Goal: Information Seeking & Learning: Learn about a topic

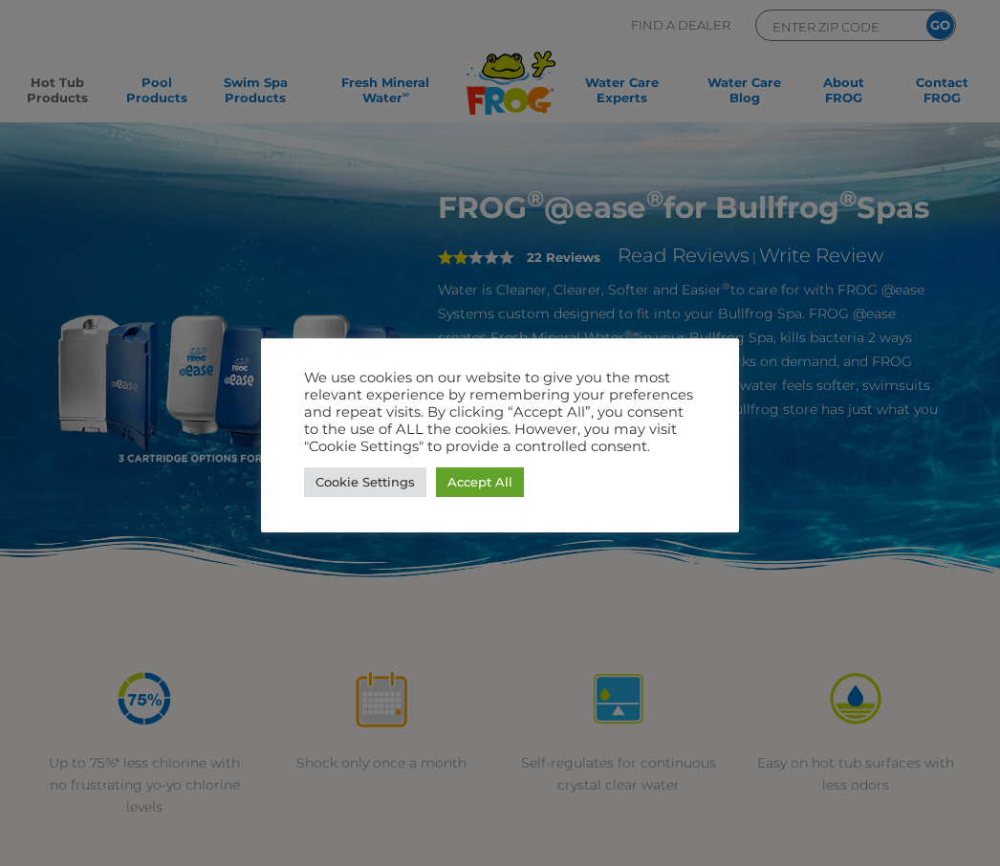
click at [505, 483] on link "Accept All" at bounding box center [480, 482] width 88 height 30
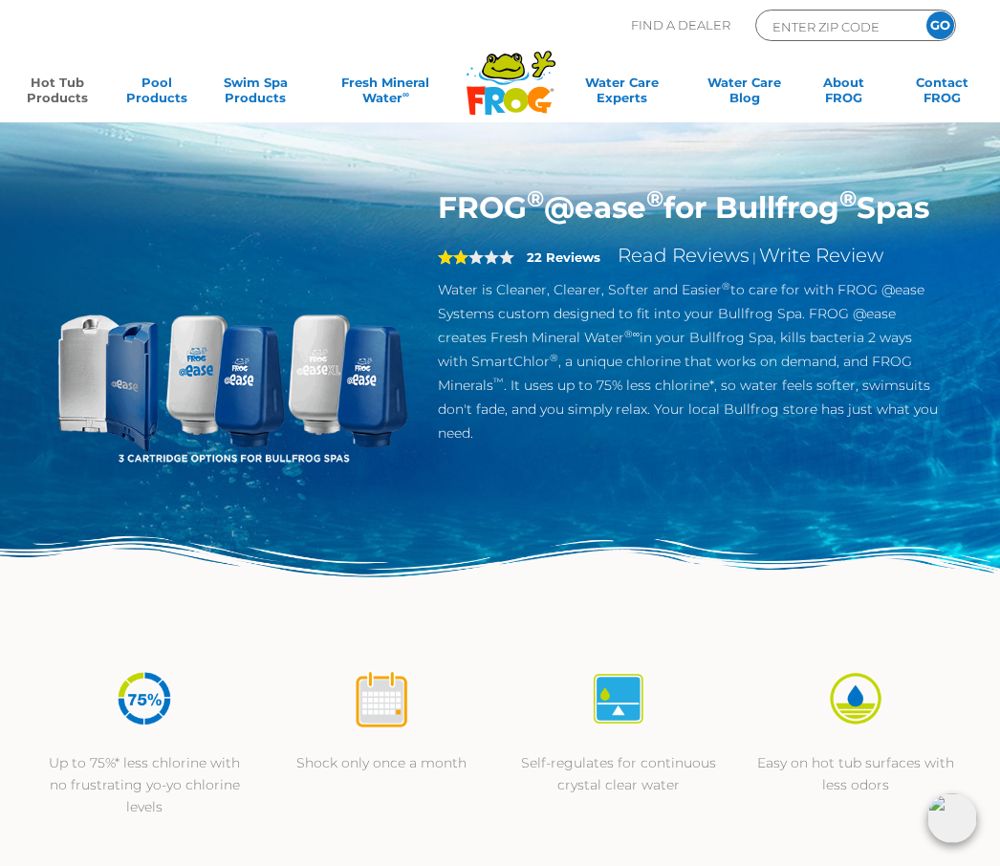
click at [845, 36] on input "ENTER ZIP CODE" at bounding box center [834, 26] width 129 height 22
type input "Test"
click at [940, 25] on input "GO" at bounding box center [940, 25] width 28 height 28
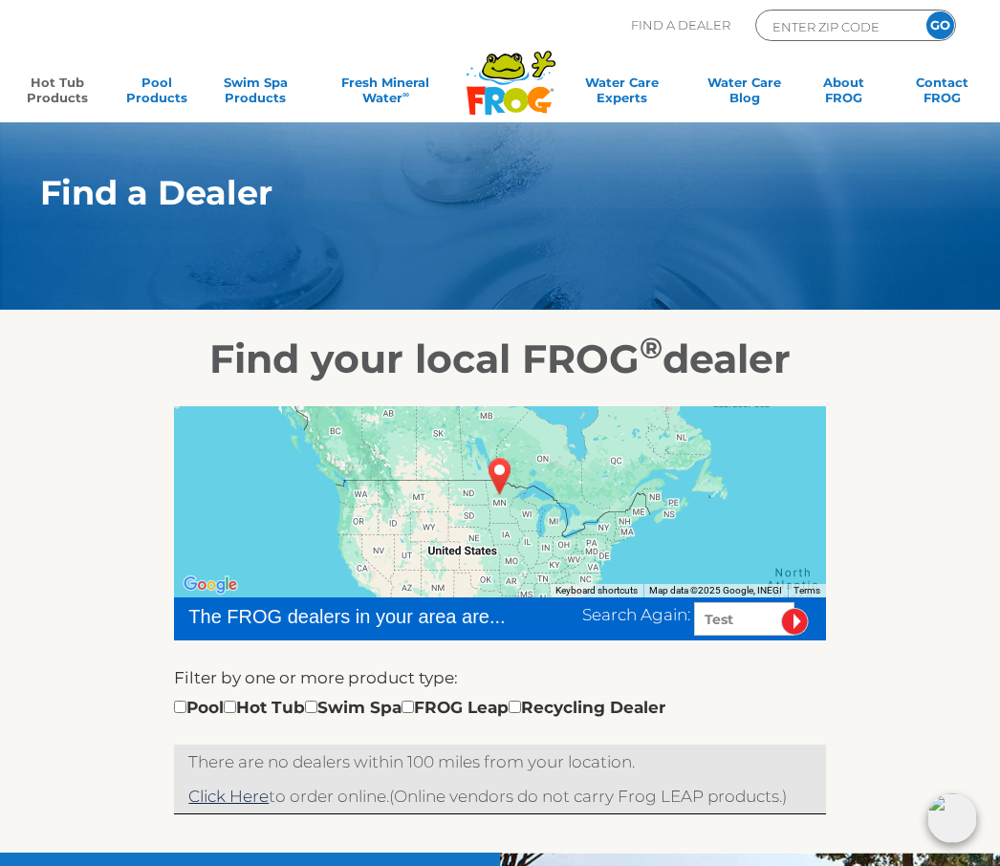
click at [63, 92] on link "Hot Tub Products" at bounding box center [57, 94] width 76 height 38
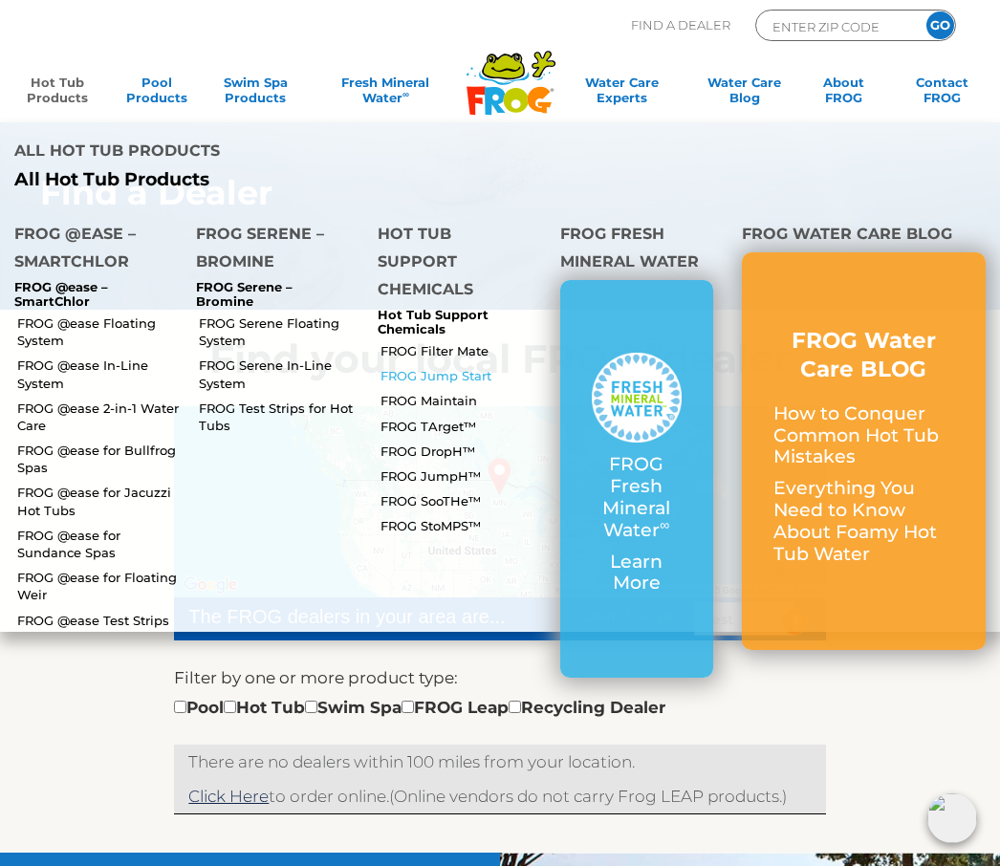
click at [453, 367] on link "FROG Jump Start" at bounding box center [462, 375] width 164 height 17
click at [103, 400] on link "FROG @ease 2-in-1 Water Care" at bounding box center [99, 417] width 164 height 34
click at [132, 612] on link "FROG @ease Test Strips" at bounding box center [99, 620] width 164 height 17
click at [455, 342] on link "FROG Filter Mate" at bounding box center [462, 350] width 164 height 17
click at [129, 442] on link "FROG @ease for Bullfrog Spas" at bounding box center [99, 459] width 164 height 34
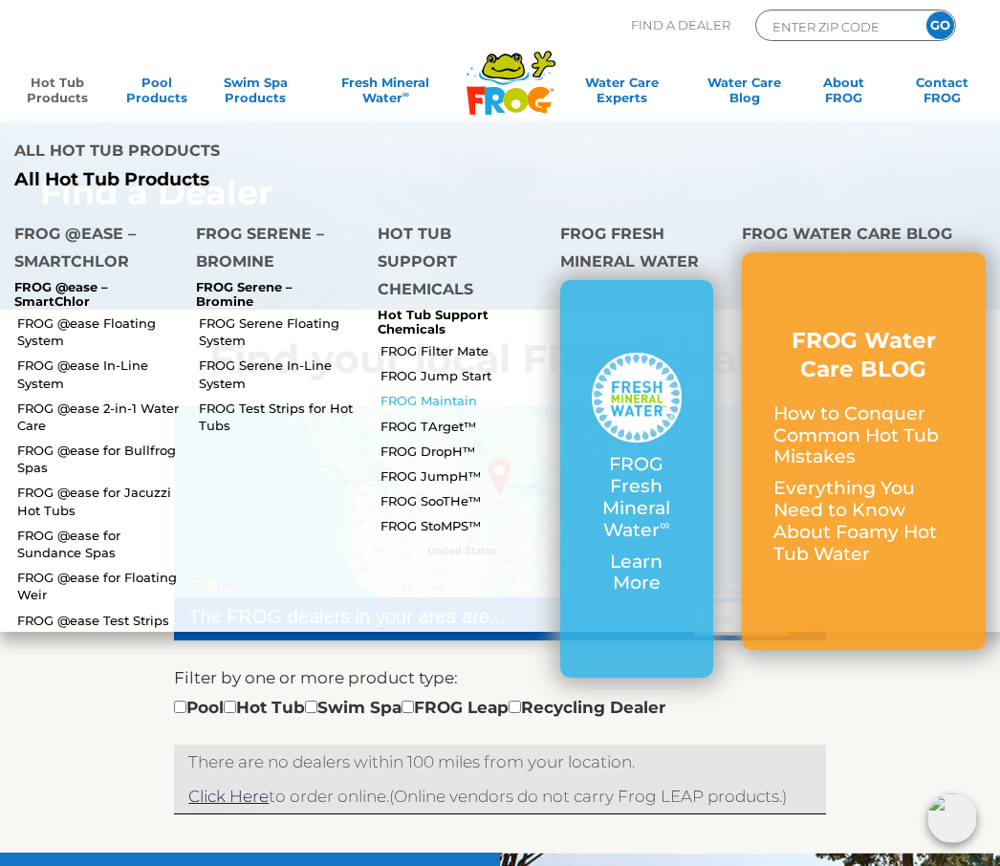
click at [450, 392] on link "FROG Maintain" at bounding box center [462, 400] width 164 height 17
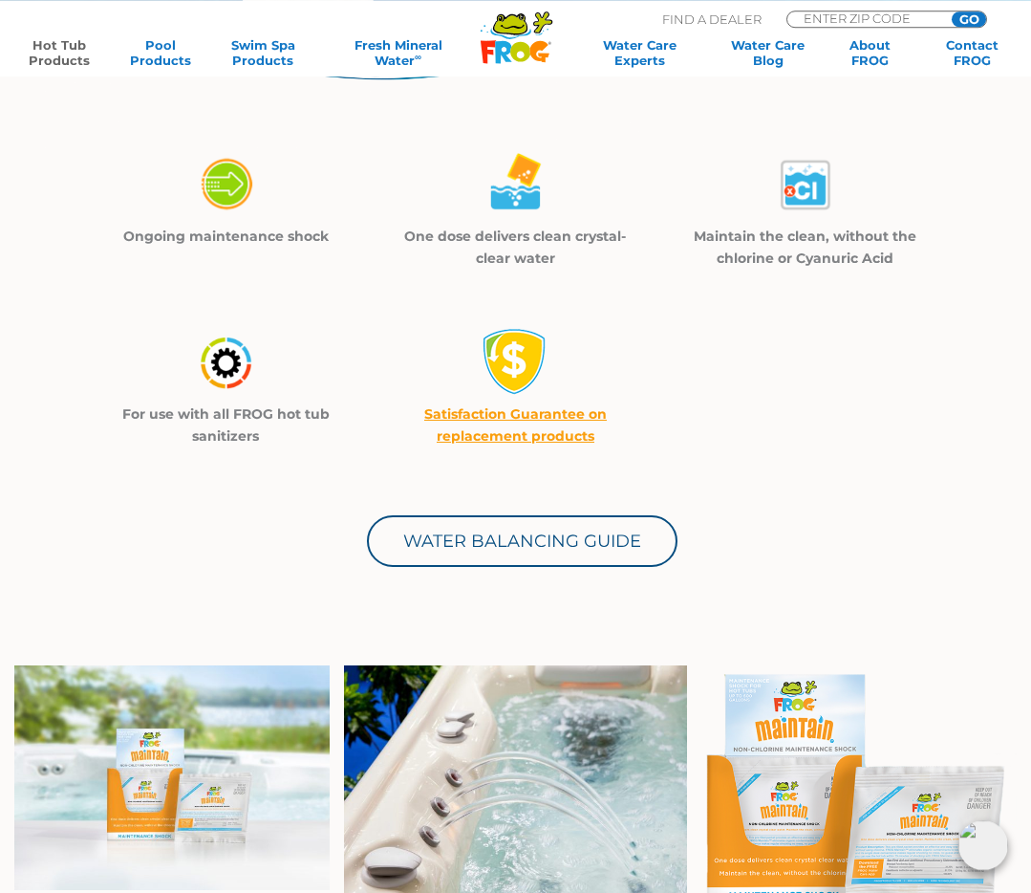
scroll to position [469, 0]
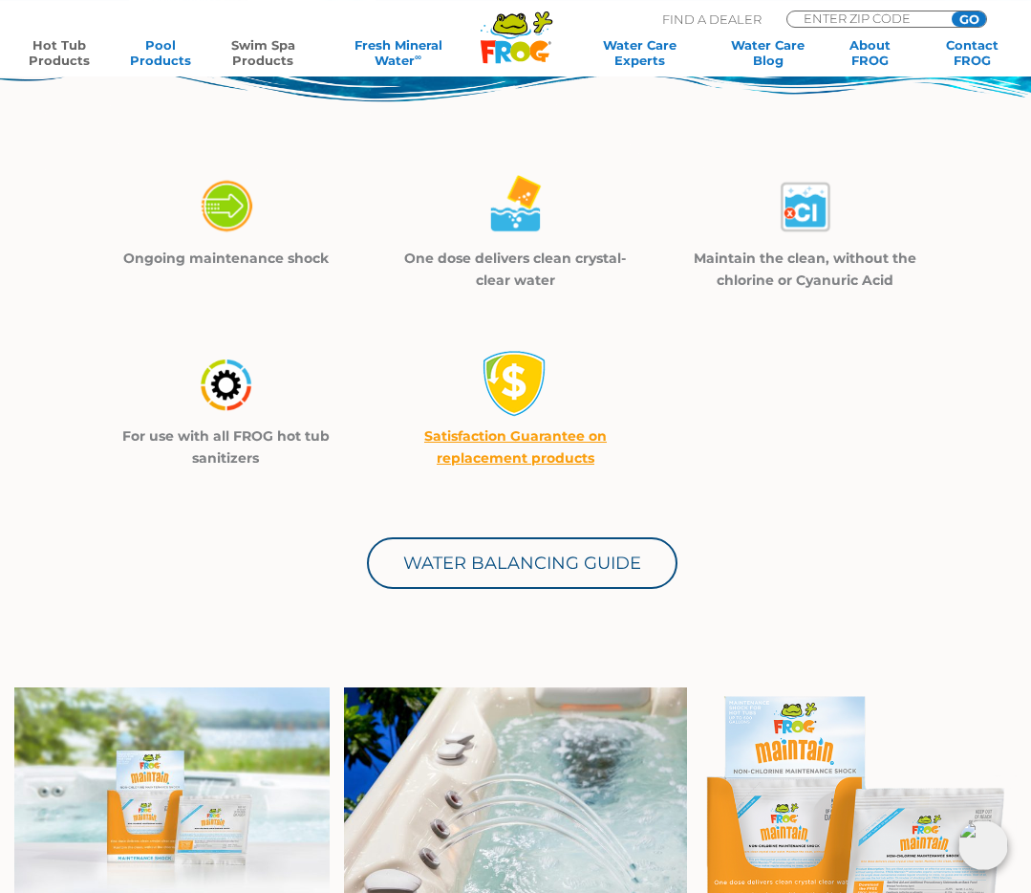
click at [272, 54] on link "Swim Spa Products" at bounding box center [263, 52] width 79 height 31
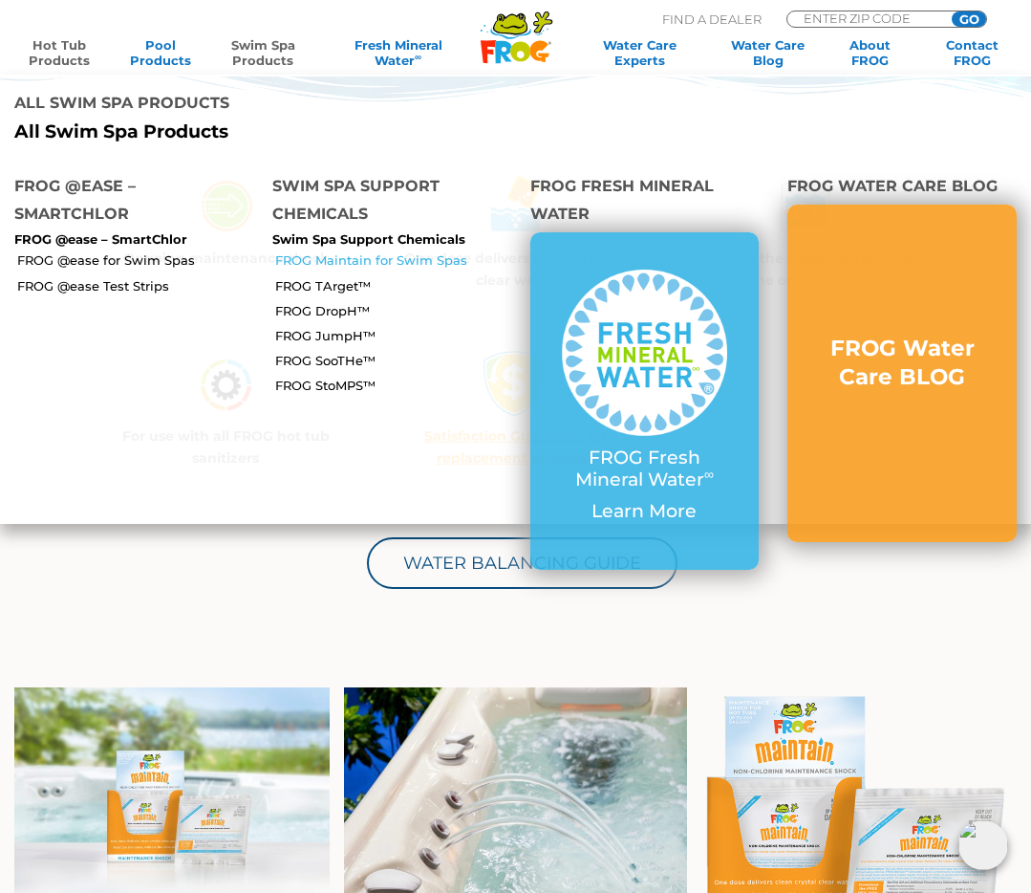
click at [424, 251] on link "FROG Maintain for Swim Spas" at bounding box center [395, 259] width 241 height 17
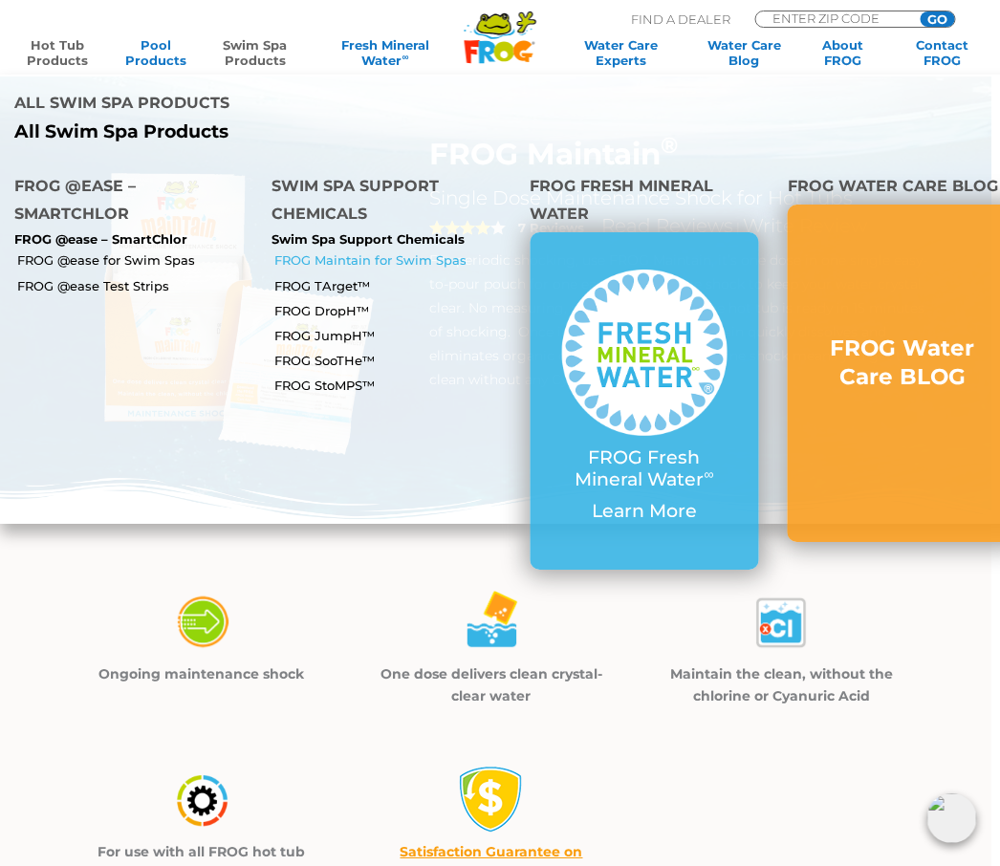
scroll to position [0, 8]
